Goal: Task Accomplishment & Management: Manage account settings

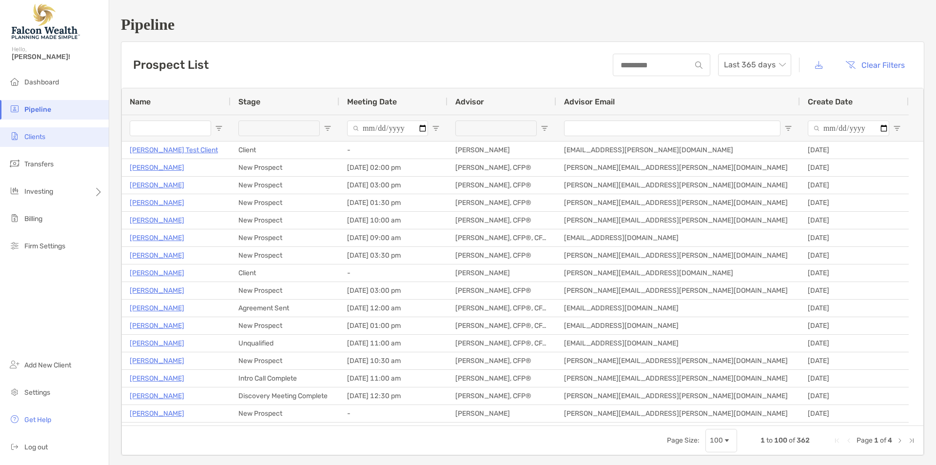
click at [37, 139] on span "Clients" at bounding box center [34, 137] width 21 height 8
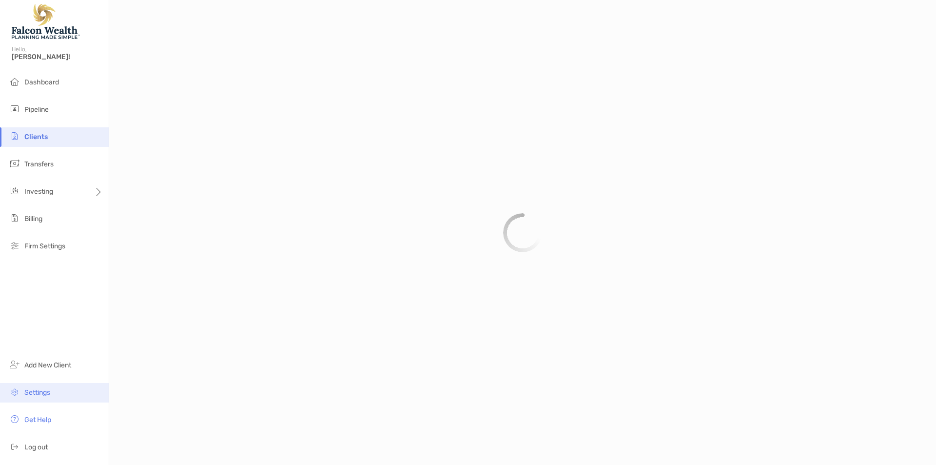
click at [42, 394] on span "Settings" at bounding box center [37, 392] width 26 height 8
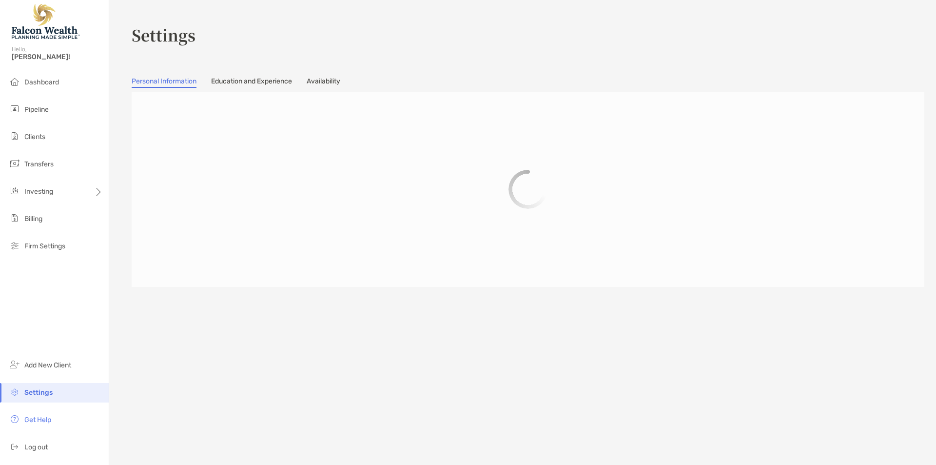
click at [325, 91] on section "Settings Personal Information Education and Experience Availability" at bounding box center [522, 232] width 827 height 465
click at [330, 85] on link "Availability" at bounding box center [324, 82] width 34 height 11
click at [464, 55] on div "Settings" at bounding box center [528, 35] width 793 height 54
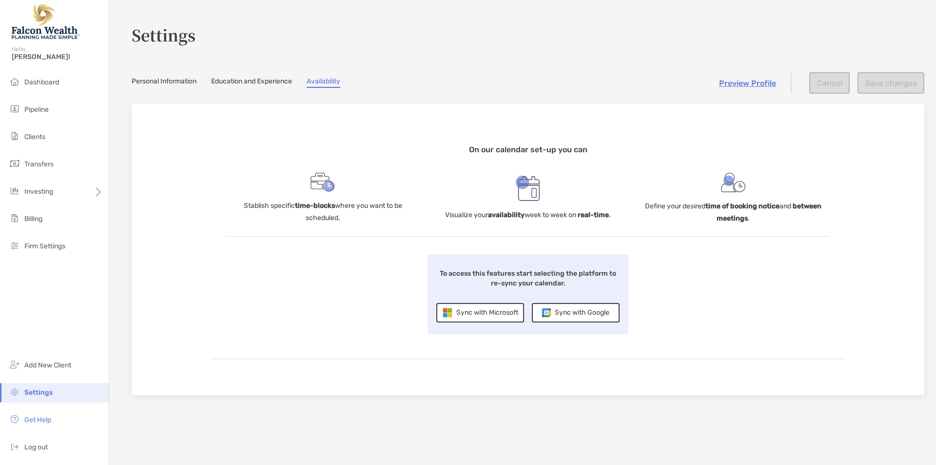
click at [530, 58] on div "Settings" at bounding box center [528, 35] width 793 height 54
click at [581, 313] on div "Sync with Google" at bounding box center [576, 312] width 88 height 19
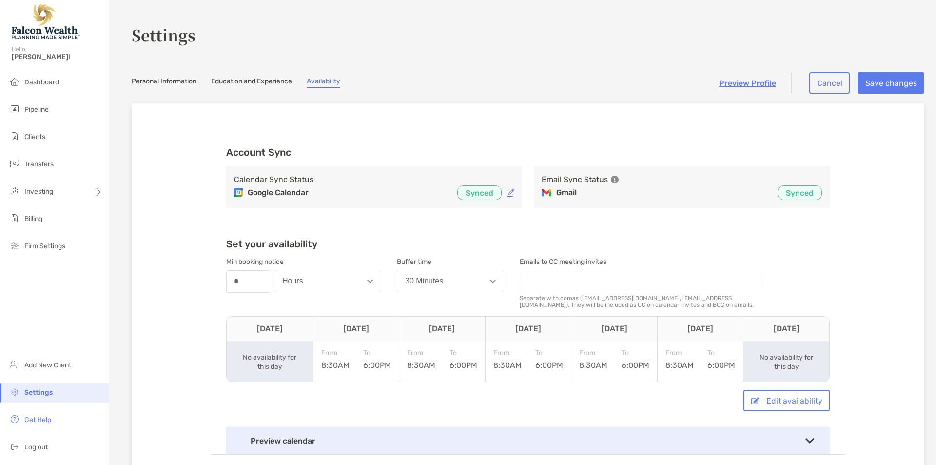
click at [796, 187] on p "Synced" at bounding box center [800, 193] width 28 height 12
click at [800, 190] on p "Synced" at bounding box center [800, 193] width 28 height 12
click at [278, 165] on div "Account Sync Calendar Sync Status Google Calendar Synced Email Sync Status Gmai…" at bounding box center [528, 184] width 604 height 76
click at [268, 154] on h3 "Account Sync" at bounding box center [528, 152] width 604 height 12
click at [796, 191] on p "Synced" at bounding box center [800, 193] width 28 height 12
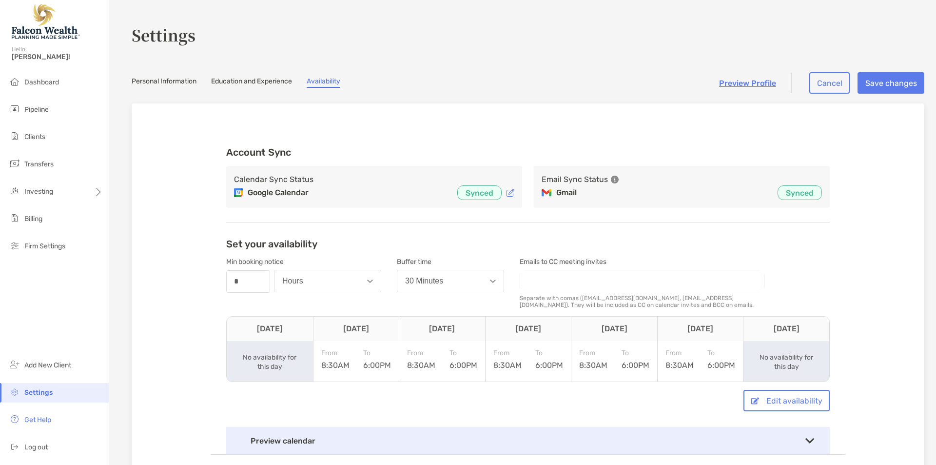
click at [611, 178] on icon at bounding box center [615, 179] width 8 height 8
click at [561, 182] on div "Email sync enables advanced features to help you better engage with clients." at bounding box center [540, 179] width 122 height 38
click at [628, 146] on h3 "Account Sync" at bounding box center [528, 152] width 604 height 12
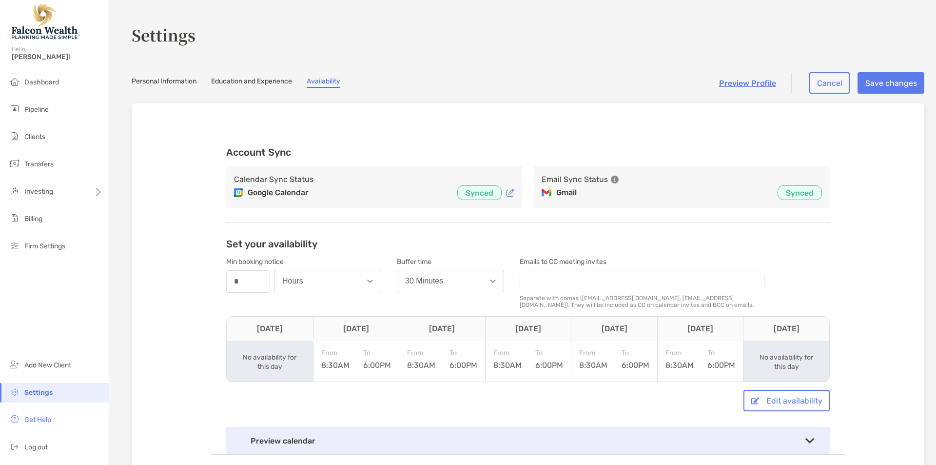
click at [575, 181] on h3 "Email Sync Status" at bounding box center [575, 180] width 66 height 12
click at [564, 194] on p "Gmail" at bounding box center [566, 193] width 20 height 12
click at [556, 178] on h3 "Email Sync Status" at bounding box center [575, 180] width 66 height 12
click at [786, 189] on p "Synced" at bounding box center [800, 193] width 28 height 12
click at [240, 81] on link "Education and Experience" at bounding box center [251, 82] width 81 height 11
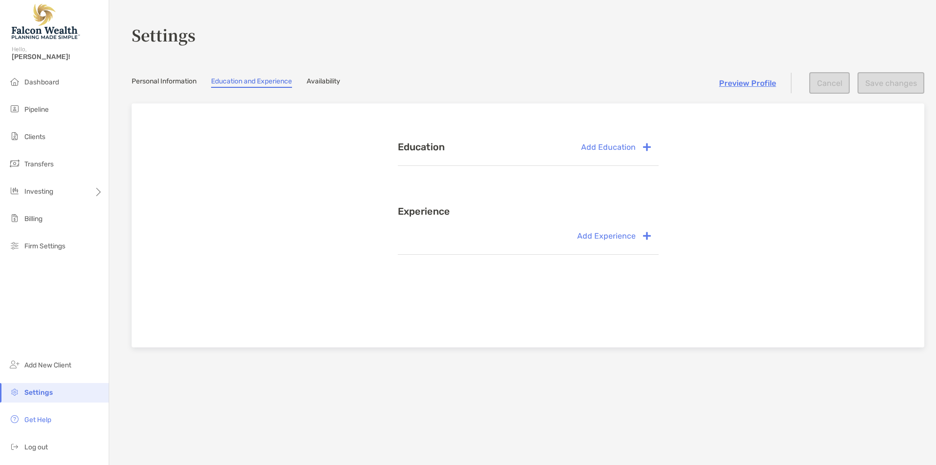
click at [323, 78] on link "Availability" at bounding box center [324, 82] width 34 height 11
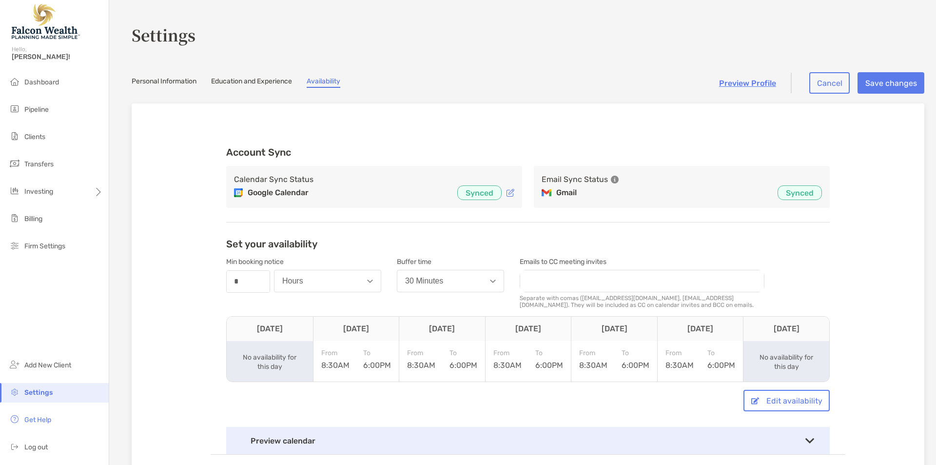
click at [507, 194] on icon at bounding box center [511, 193] width 8 height 8
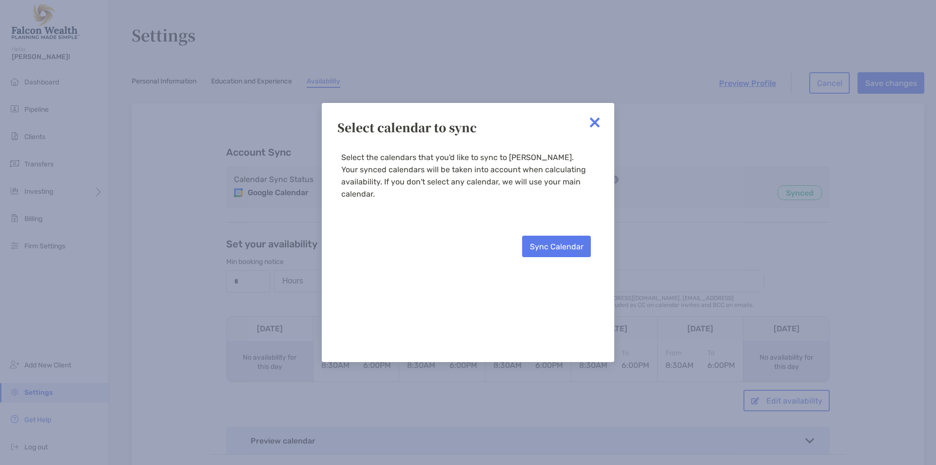
click at [409, 126] on div "Select calendar to sync" at bounding box center [467, 126] width 261 height 17
click at [409, 126] on div "Select calendar to sync Select the calendars that you'd like to sync to Zoe. Yo…" at bounding box center [468, 232] width 292 height 259
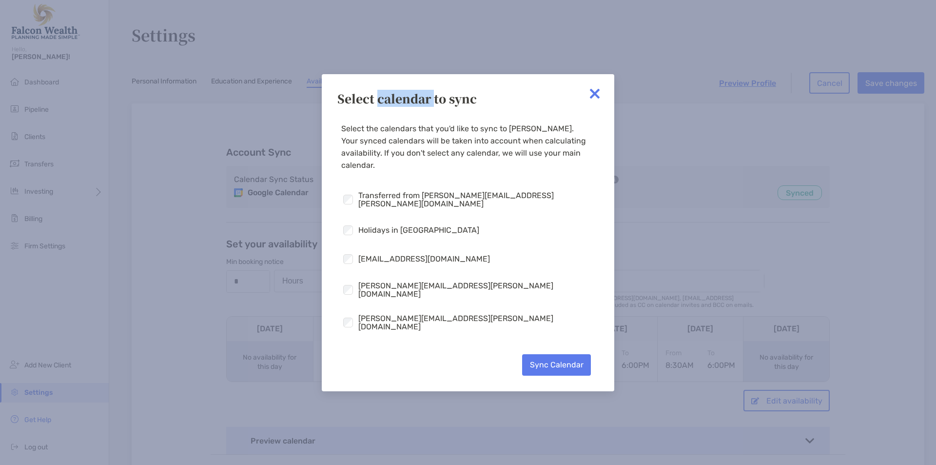
click at [595, 93] on img at bounding box center [594, 93] width 19 height 19
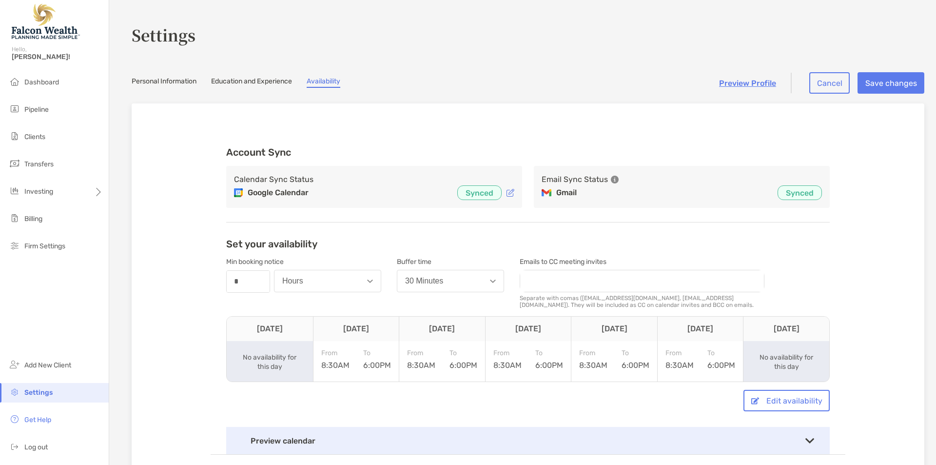
click at [786, 187] on p "Synced" at bounding box center [800, 193] width 28 height 12
click at [611, 176] on icon at bounding box center [615, 179] width 8 height 8
click at [693, 210] on div "Calendar Sync Status Google Calendar Synced Email Sync Status Gmail Synced" at bounding box center [528, 193] width 604 height 54
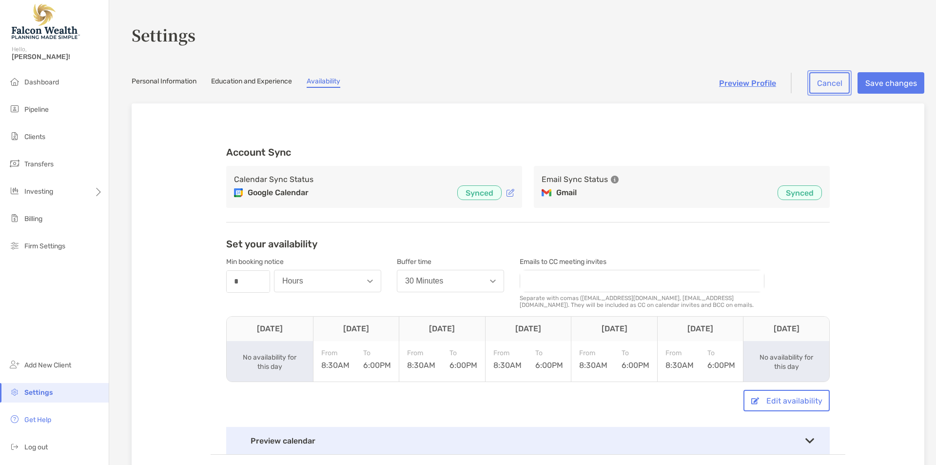
click at [831, 90] on button "Cancel" at bounding box center [829, 82] width 40 height 21
click at [823, 81] on button "Cancel" at bounding box center [829, 82] width 40 height 21
click at [791, 196] on p "Synced" at bounding box center [800, 193] width 28 height 12
click at [792, 192] on p "Synced" at bounding box center [800, 193] width 28 height 12
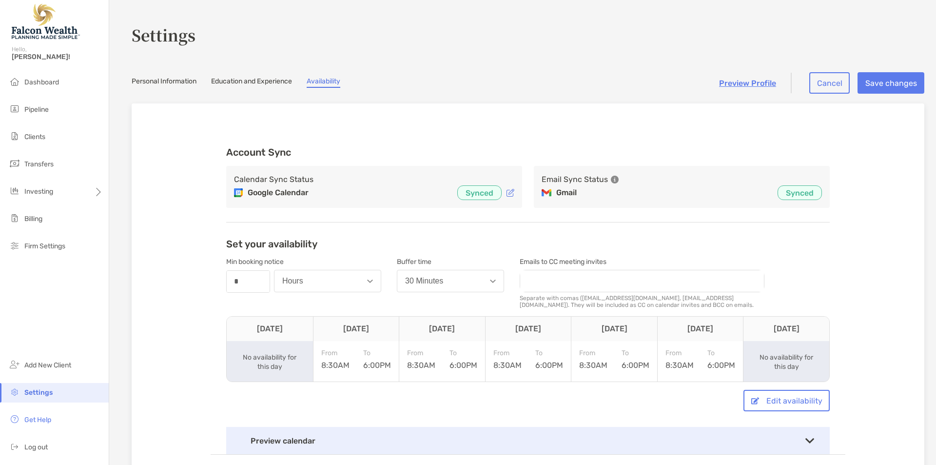
click at [596, 54] on div "Settings" at bounding box center [528, 35] width 793 height 54
click at [787, 194] on p "Synced" at bounding box center [800, 193] width 28 height 12
click at [553, 129] on div "Account Sync Calendar Sync Status Google Calendar Synced Email Sync Status Gmai…" at bounding box center [528, 286] width 635 height 335
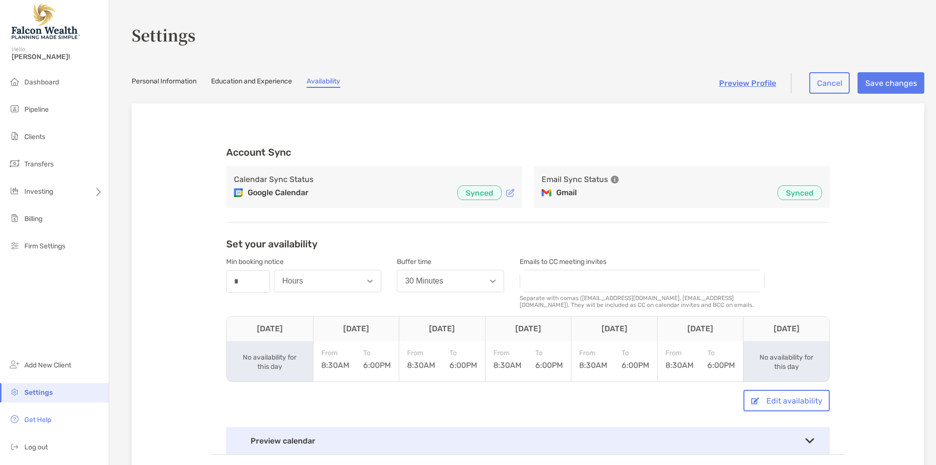
click at [553, 129] on div "Account Sync Calendar Sync Status Google Calendar Synced Email Sync Status Gmai…" at bounding box center [528, 286] width 635 height 335
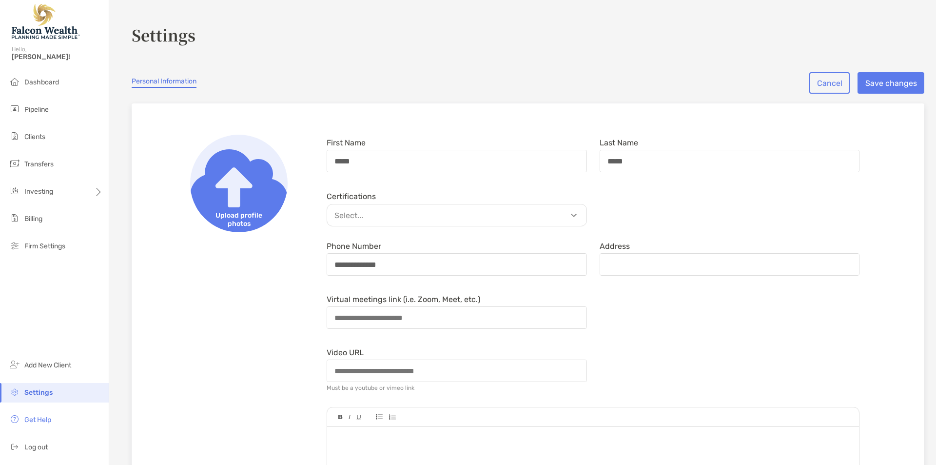
click at [46, 65] on div "Hello, [PERSON_NAME]!" at bounding box center [54, 59] width 109 height 28
click at [39, 80] on span "Dashboard" at bounding box center [41, 82] width 35 height 8
